Goal: Task Accomplishment & Management: Complete application form

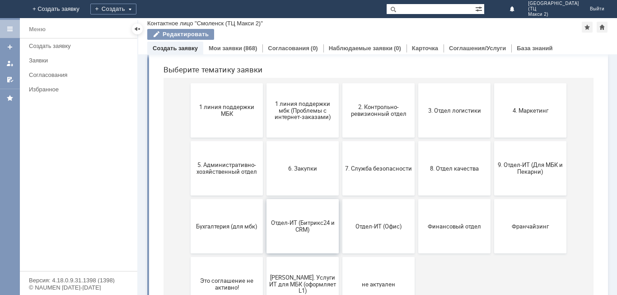
scroll to position [131, 0]
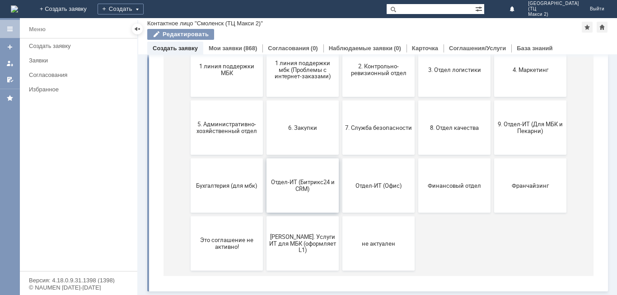
click at [304, 186] on span "Отдел-ИТ (Битрикс24 и CRM)" at bounding box center [302, 185] width 67 height 14
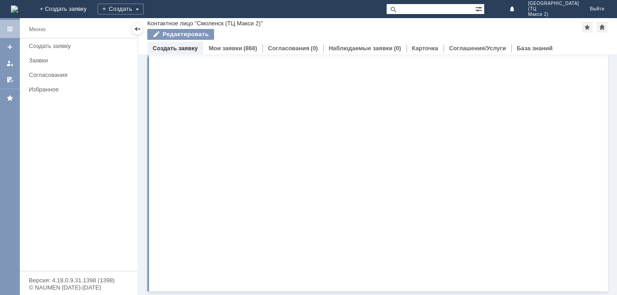
scroll to position [0, 0]
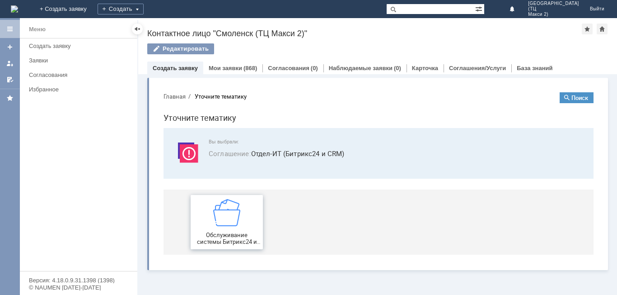
click at [224, 224] on img at bounding box center [226, 212] width 27 height 27
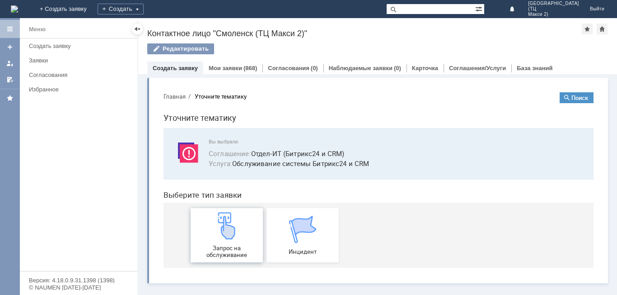
click at [227, 243] on div "Запрос на обслуживание" at bounding box center [226, 235] width 67 height 46
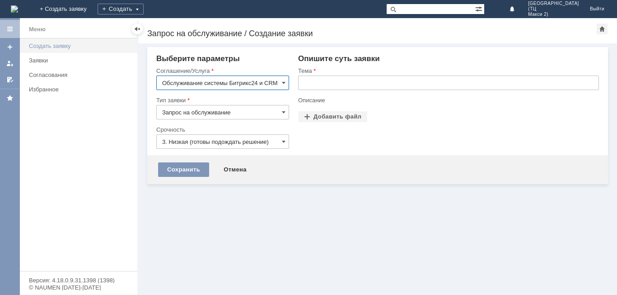
click at [52, 45] on div "Создать заявку" at bounding box center [80, 45] width 103 height 7
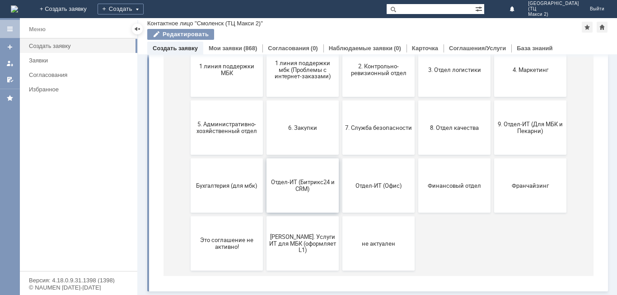
scroll to position [131, 0]
click at [297, 185] on span "Отдел-ИТ (Битрикс24 и CRM)" at bounding box center [302, 185] width 67 height 14
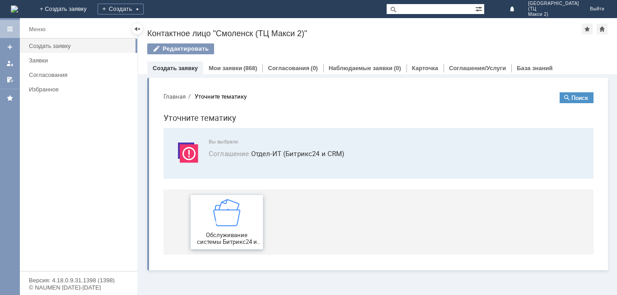
click at [233, 224] on img at bounding box center [226, 212] width 27 height 27
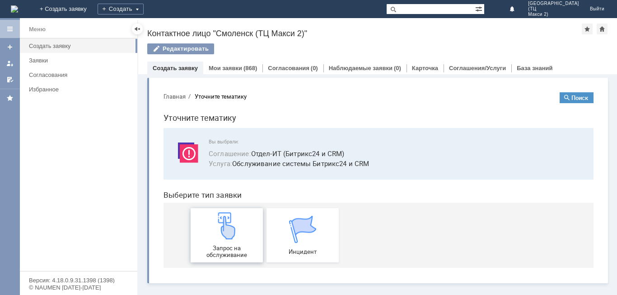
click at [237, 236] on img at bounding box center [226, 225] width 27 height 27
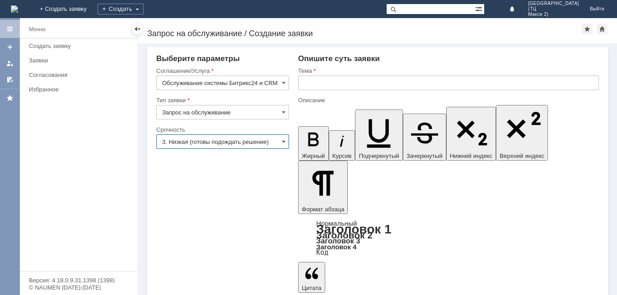
click at [248, 145] on input "3. Низкая (готовы подождать решение)" at bounding box center [222, 141] width 133 height 14
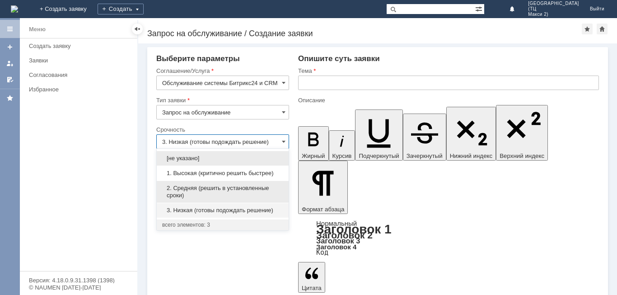
click at [267, 183] on div "2. Средняя (решить в установленные сроки)" at bounding box center [223, 192] width 132 height 22
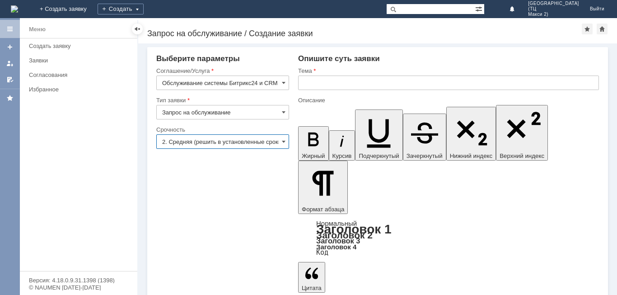
type input "2. Средняя (решить в установленные сроки)"
click at [347, 84] on input "text" at bounding box center [448, 82] width 301 height 14
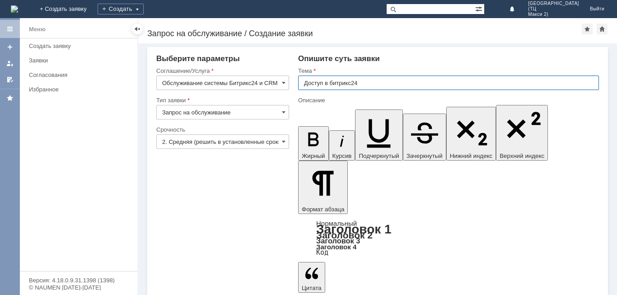
type input "Доступ в битрикс24"
